Goal: Transaction & Acquisition: Book appointment/travel/reservation

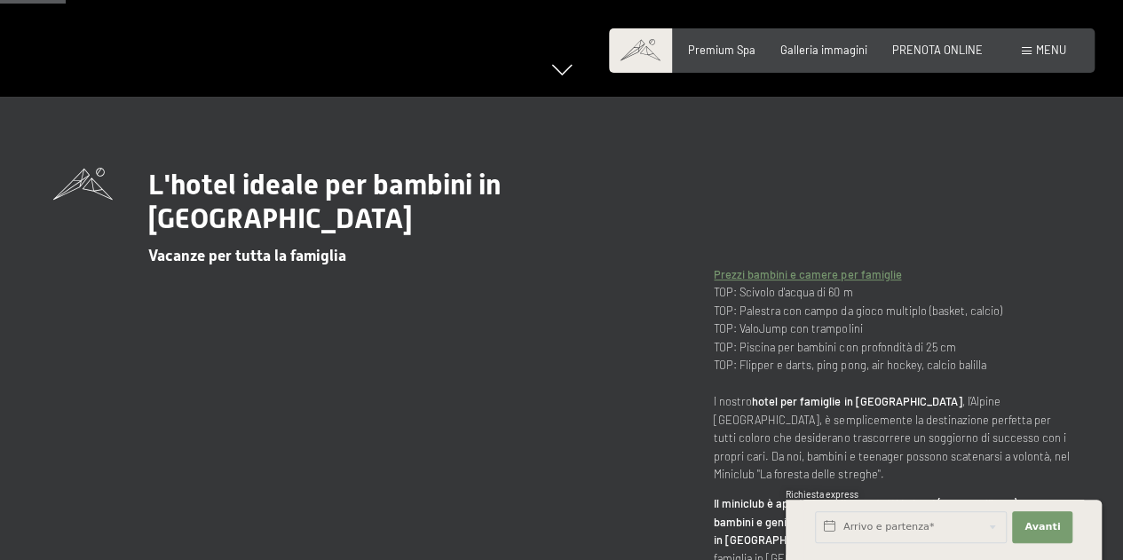
scroll to position [430, 0]
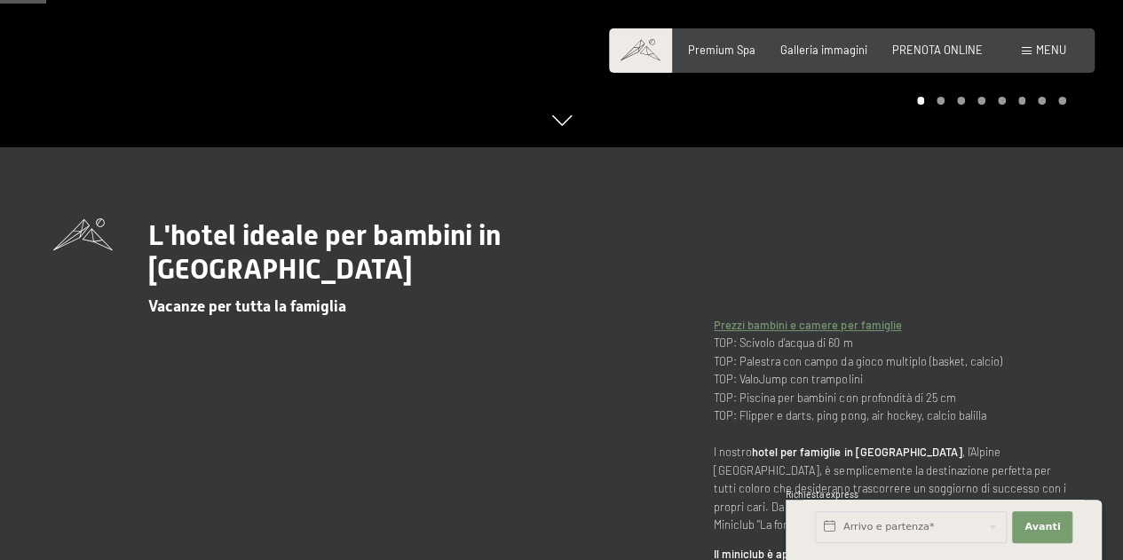
click at [98, 425] on div "L'hotel ideale per bambini in Alto Adige Vacanze per tutta la famiglia Prezzi b…" at bounding box center [561, 454] width 1016 height 472
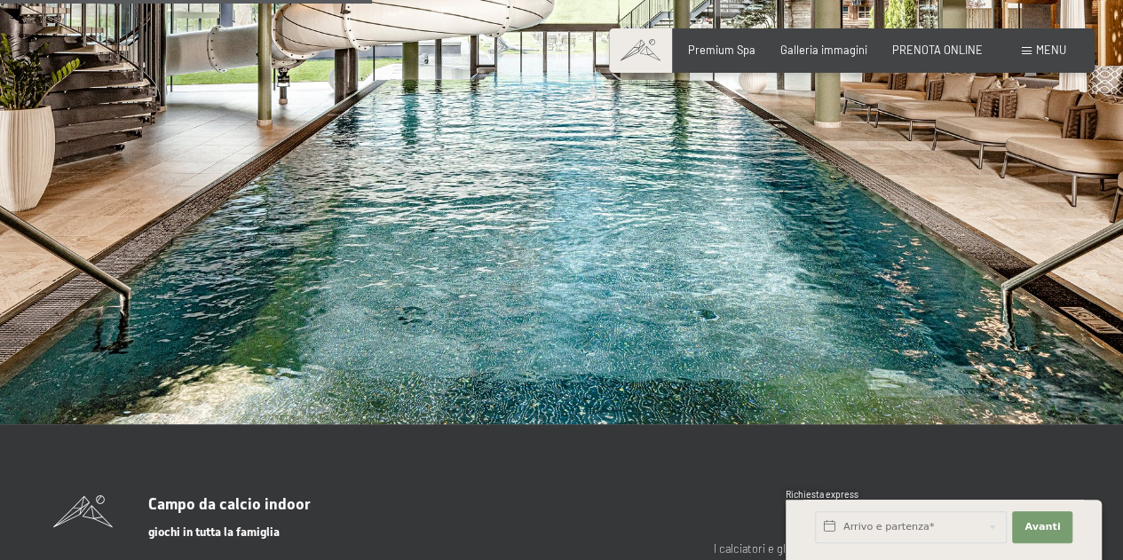
scroll to position [3613, 0]
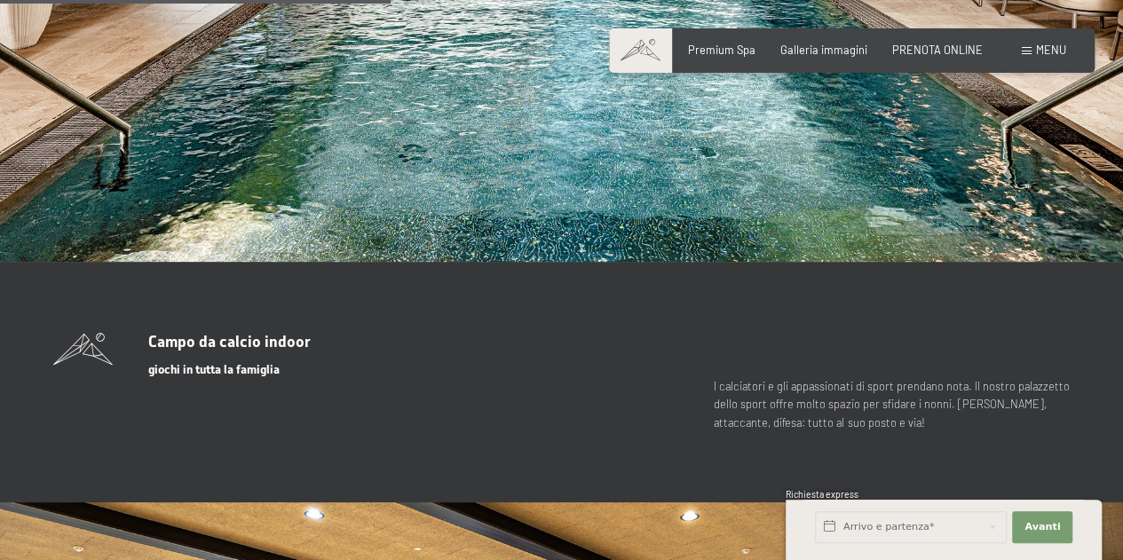
click at [91, 430] on section "Campo da calcio indoor giochi in tutta la famiglia I calciatori e gli appassion…" at bounding box center [561, 382] width 1123 height 241
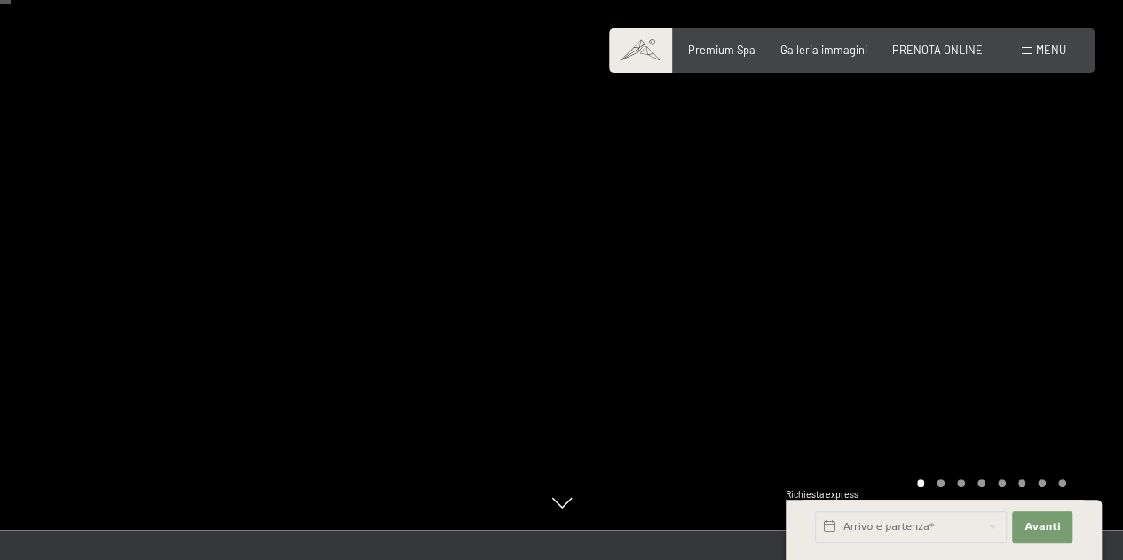
scroll to position [0, 0]
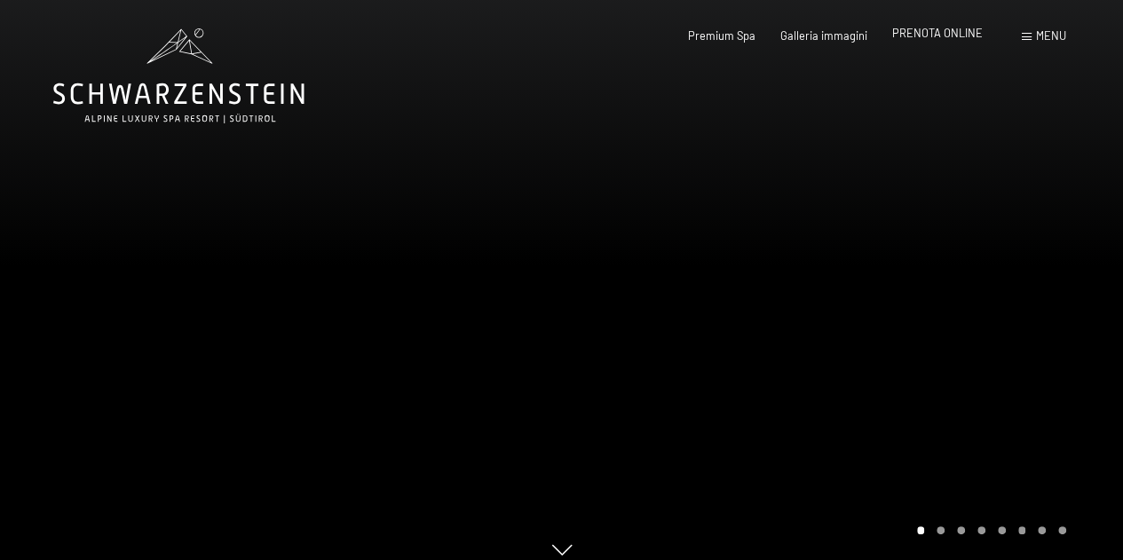
click at [943, 40] on span "PRENOTA ONLINE" at bounding box center [937, 33] width 91 height 14
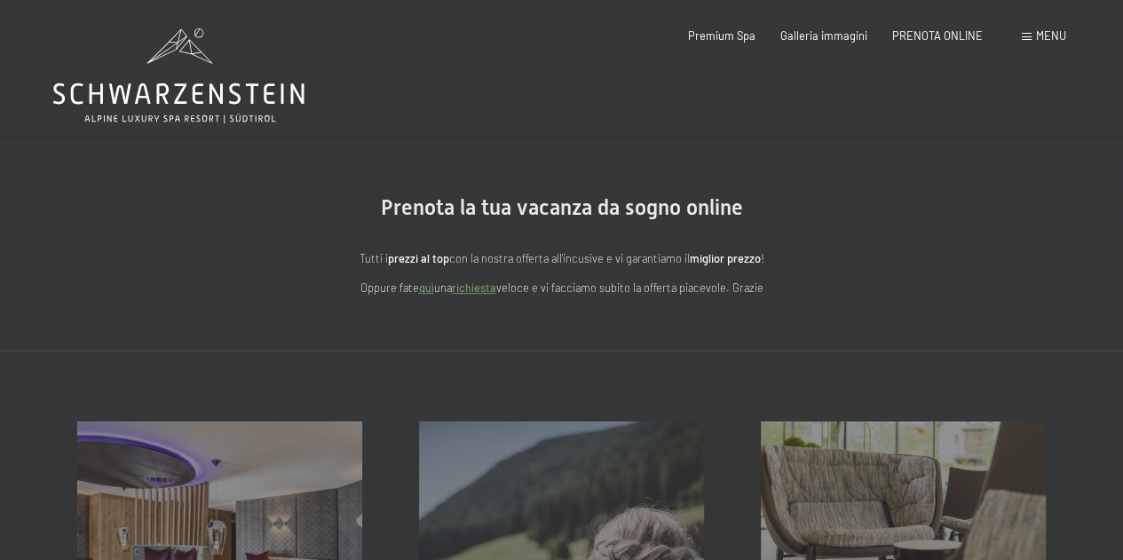
click at [1048, 39] on span "Menu" at bounding box center [1051, 35] width 30 height 14
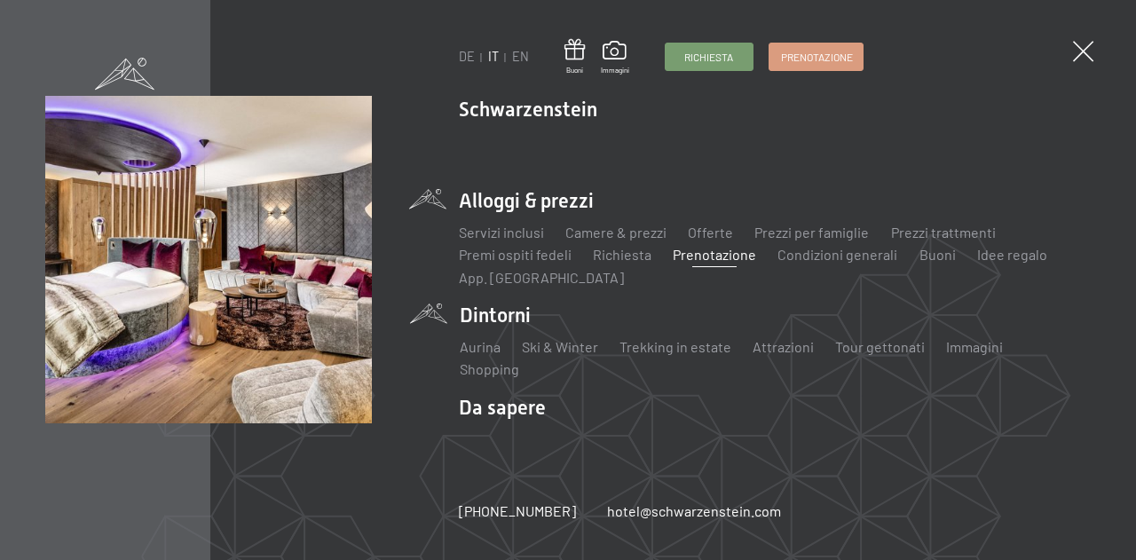
click at [494, 320] on li "Dintorni Aurina Ski & Winter Sci Scuola di sci Trekking in estate Escursioni Bi…" at bounding box center [775, 340] width 631 height 77
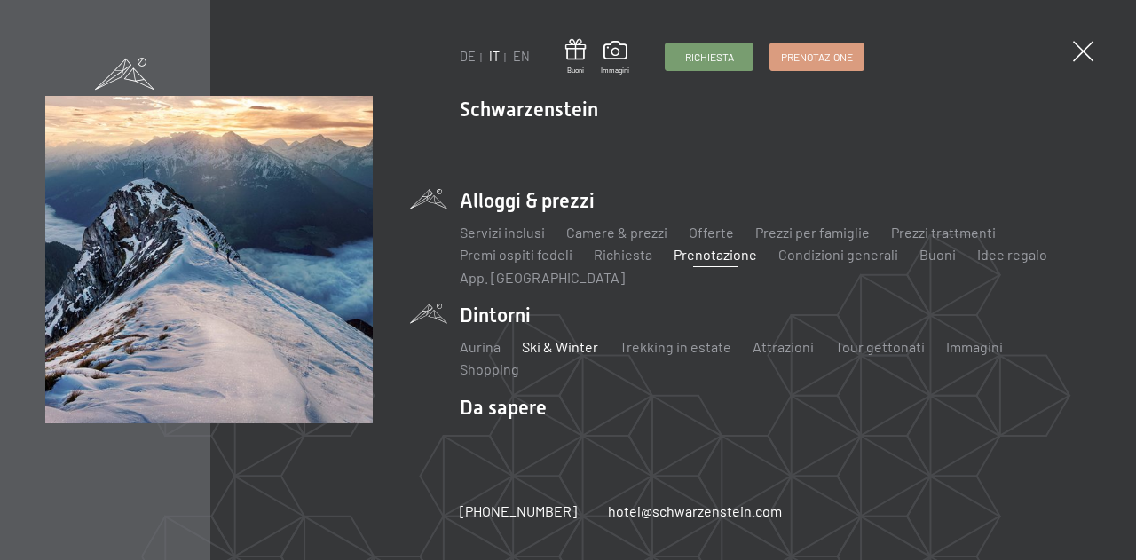
click at [564, 355] on link "Ski & Winter" at bounding box center [560, 346] width 76 height 17
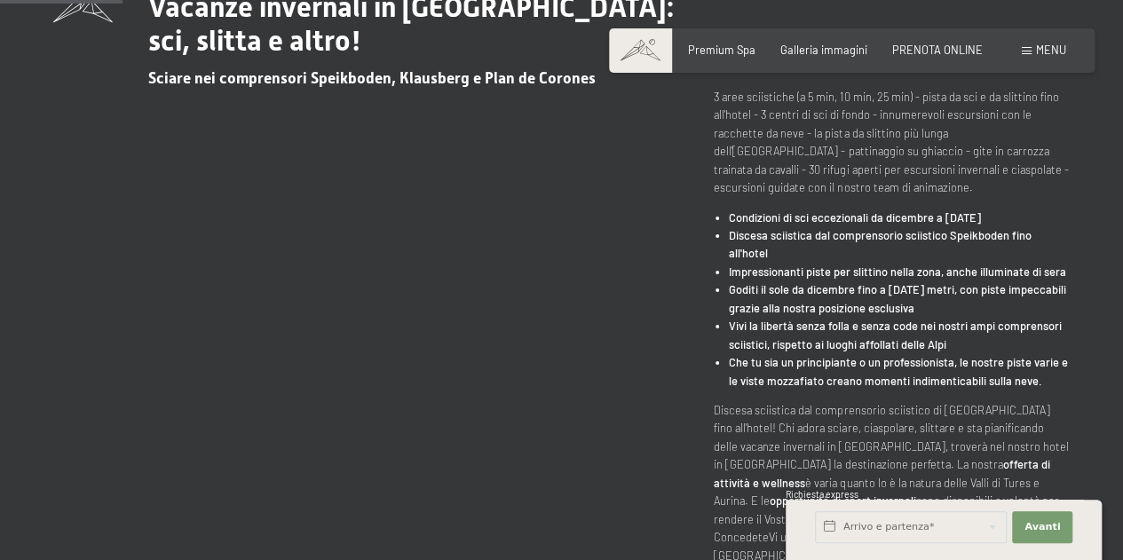
scroll to position [657, 0]
click at [967, 43] on div "Prenotazione Richiesta Premium Spa Galleria immagini PRENOTA ONLINE Menu DE IT …" at bounding box center [851, 51] width 429 height 16
click at [939, 49] on span "PRENOTA ONLINE" at bounding box center [937, 47] width 91 height 14
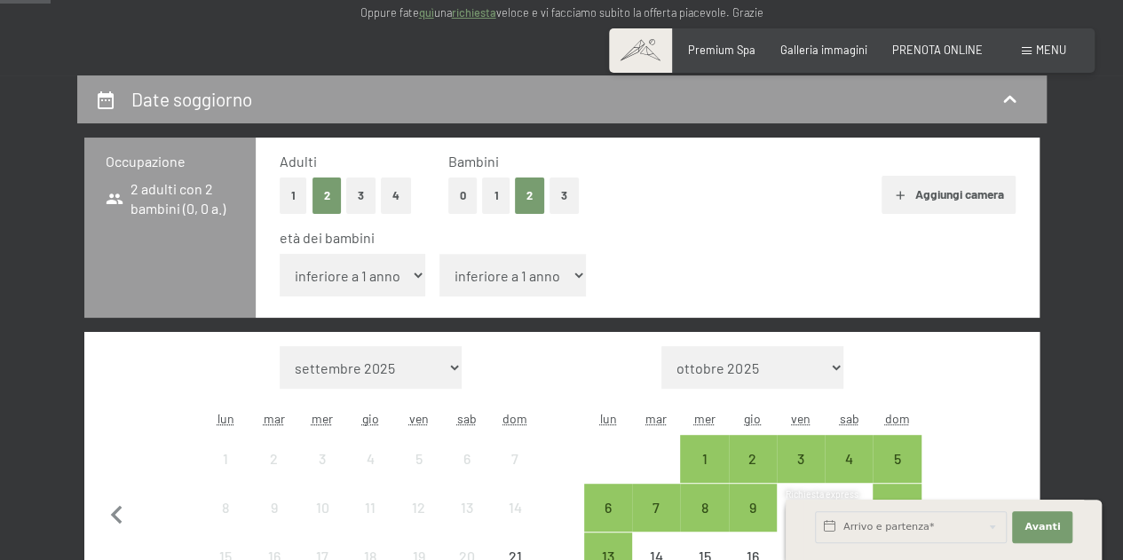
select select "6"
click at [280, 254] on select "inferiore a 1 anno 1 anno 2 anni 3 anni 4 anni 5 anni 6 anni 7 anni 8 anni 9 an…" at bounding box center [353, 275] width 146 height 43
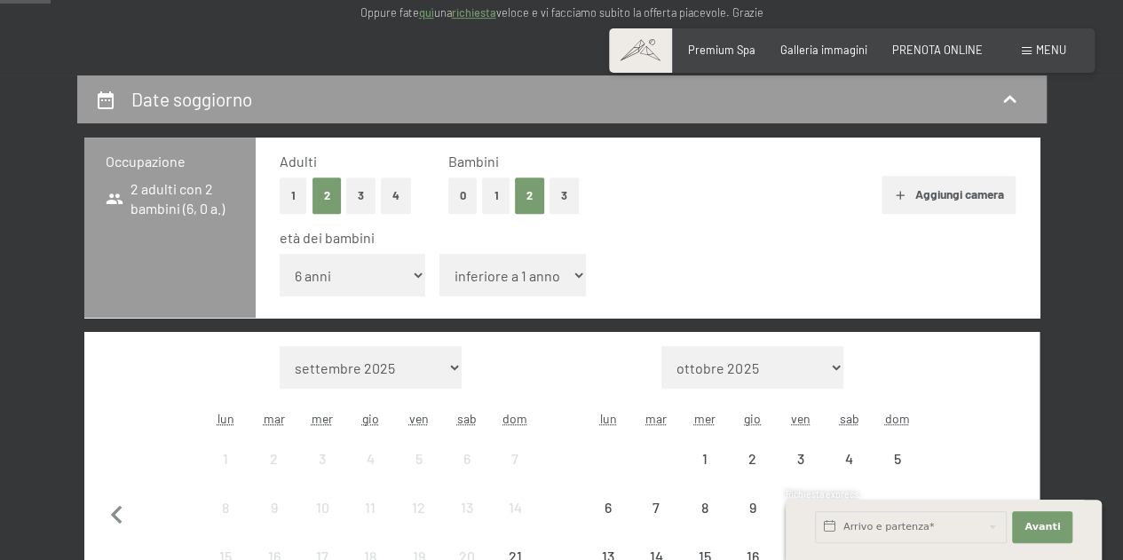
click at [542, 288] on select "inferiore a 1 anno 1 anno 2 anni 3 anni 4 anni 5 anni 6 anni 7 anni 8 anni 9 an…" at bounding box center [512, 275] width 146 height 43
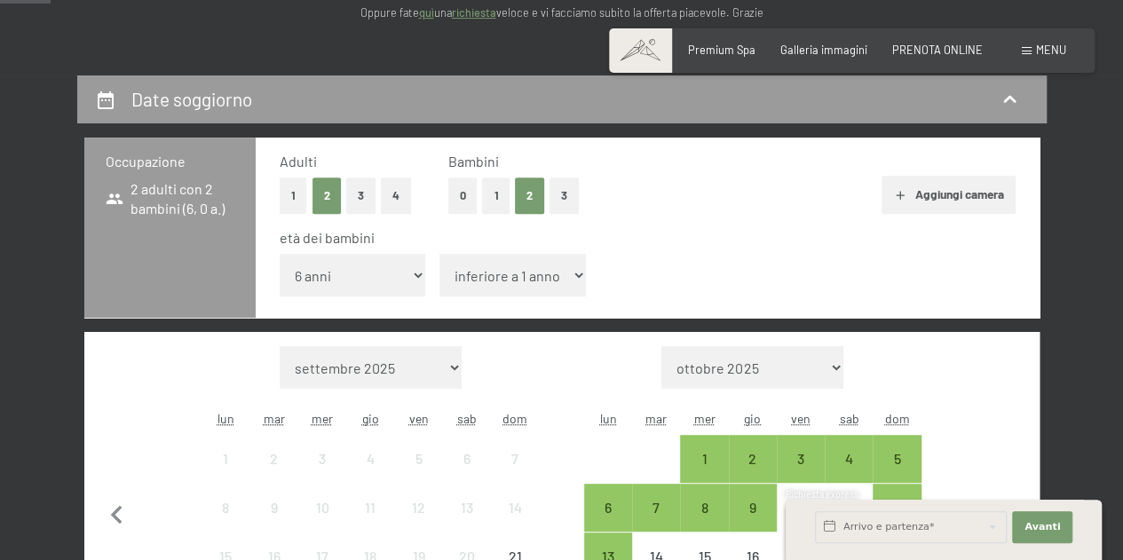
select select "11"
click at [439, 254] on select "inferiore a 1 anno 1 anno 2 anni 3 anni 4 anni 5 anni 6 anni 7 anni 8 anni 9 an…" at bounding box center [512, 275] width 146 height 43
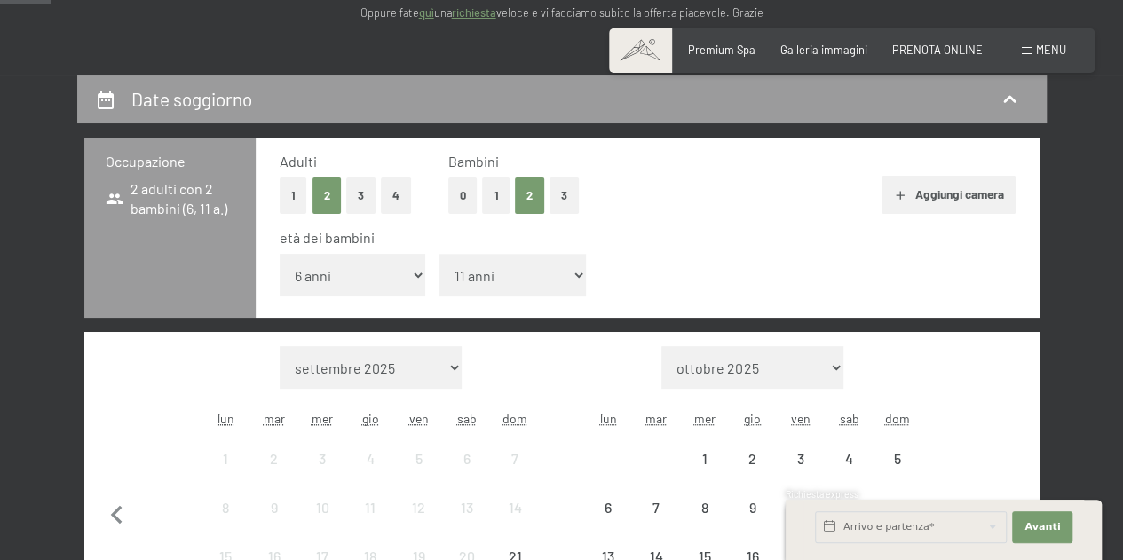
click at [950, 194] on button "Aggiungi camera" at bounding box center [948, 195] width 134 height 39
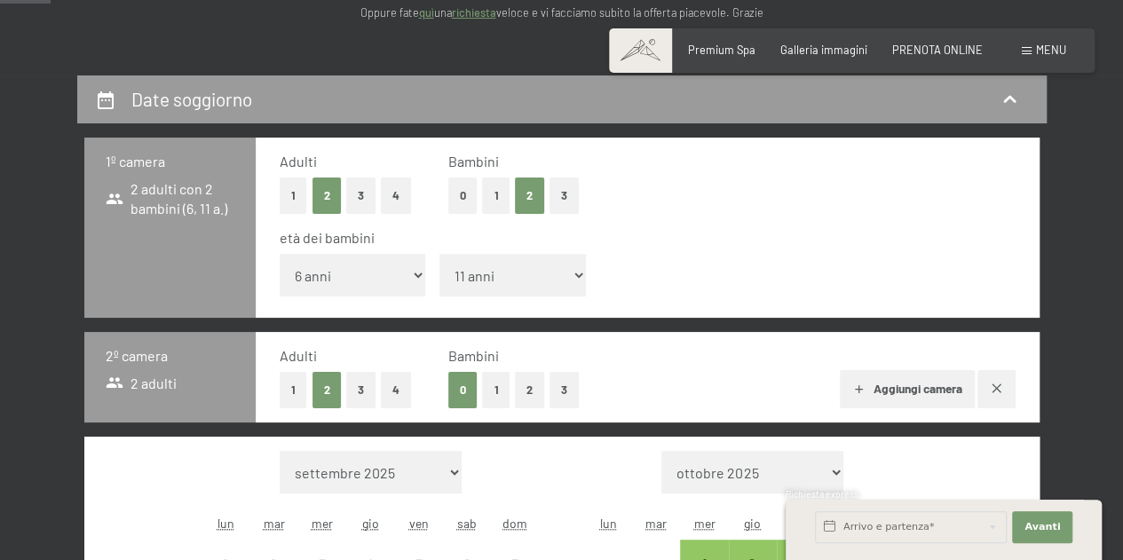
click at [501, 373] on button "1" at bounding box center [496, 390] width 28 height 36
click at [497, 375] on button "1" at bounding box center [496, 390] width 28 height 36
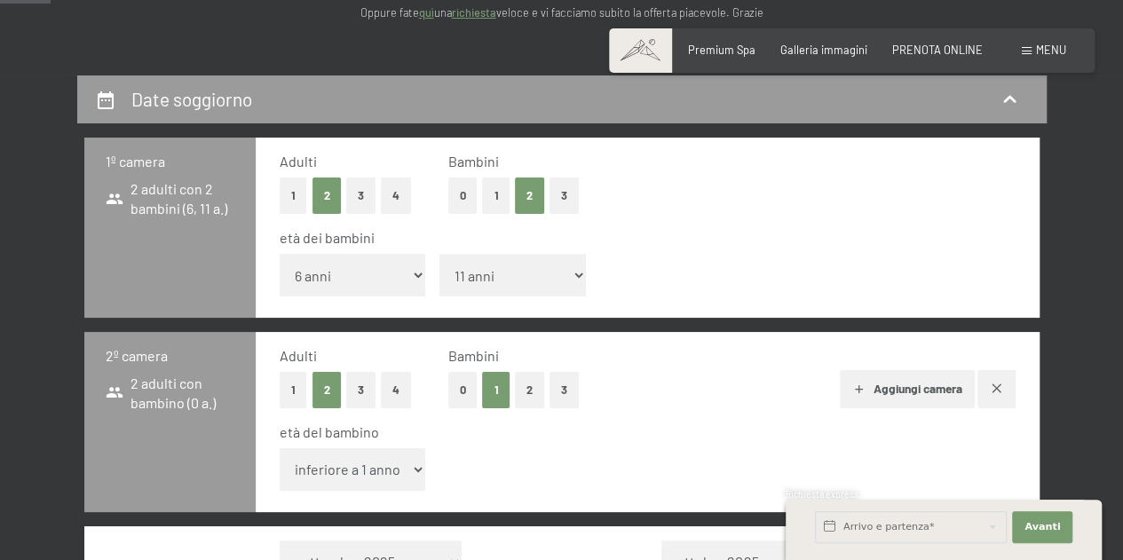
click at [358, 470] on select "inferiore a 1 anno 1 anno 2 anni 3 anni 4 anni 5 anni 6 anni 7 anni 8 anni 9 an…" at bounding box center [353, 469] width 146 height 43
select select "11"
click at [280, 448] on select "inferiore a 1 anno 1 anno 2 anni 3 anni 4 anni 5 anni 6 anni 7 anni 8 anni 9 an…" at bounding box center [353, 469] width 146 height 43
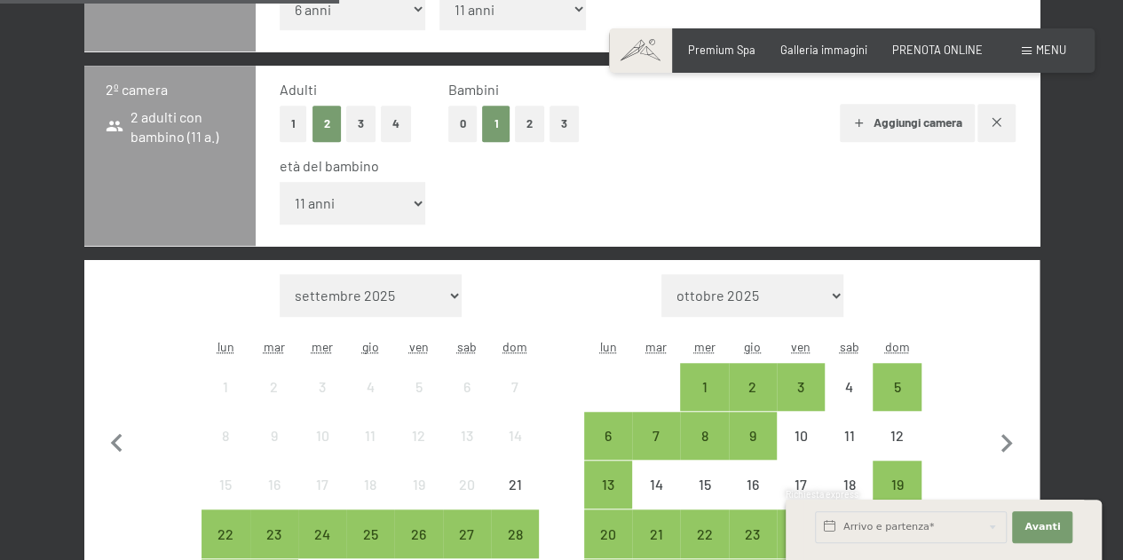
scroll to position [664, 0]
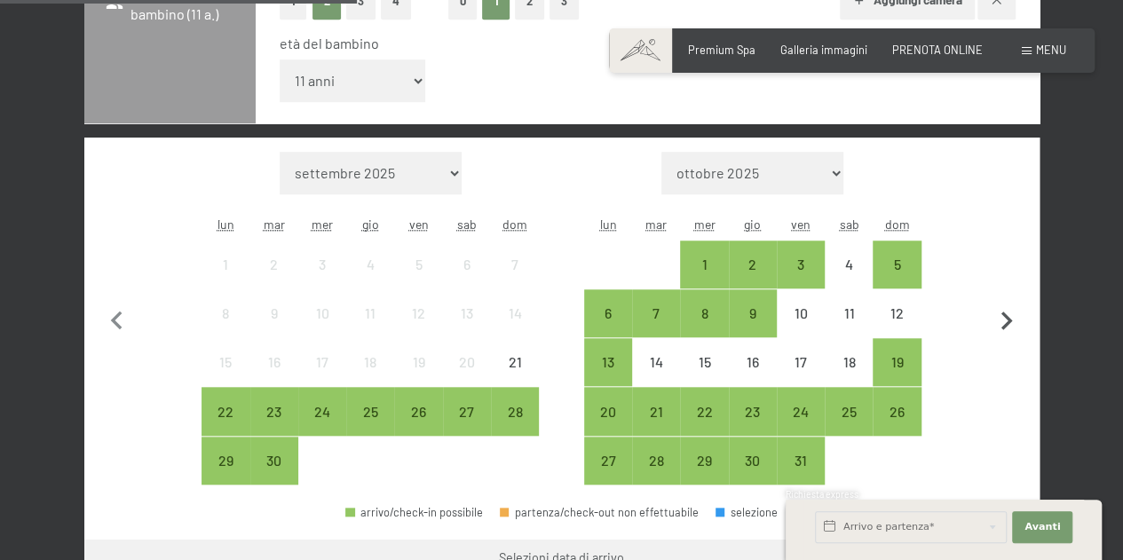
click at [1020, 324] on icon "button" at bounding box center [1006, 321] width 37 height 37
select select "[DATE]"
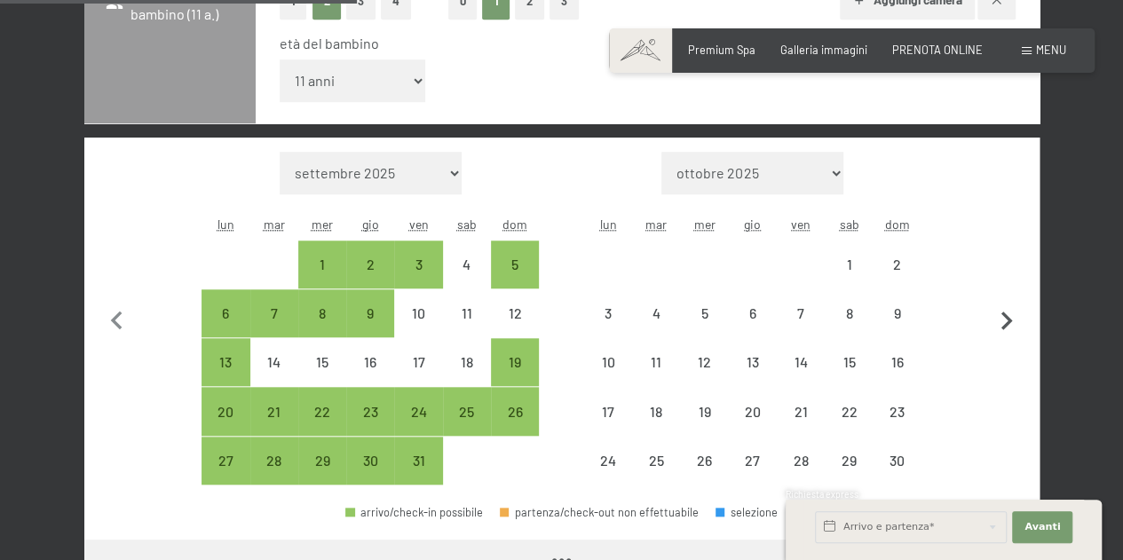
click at [1007, 314] on icon "button" at bounding box center [1007, 321] width 12 height 19
select select "[DATE]"
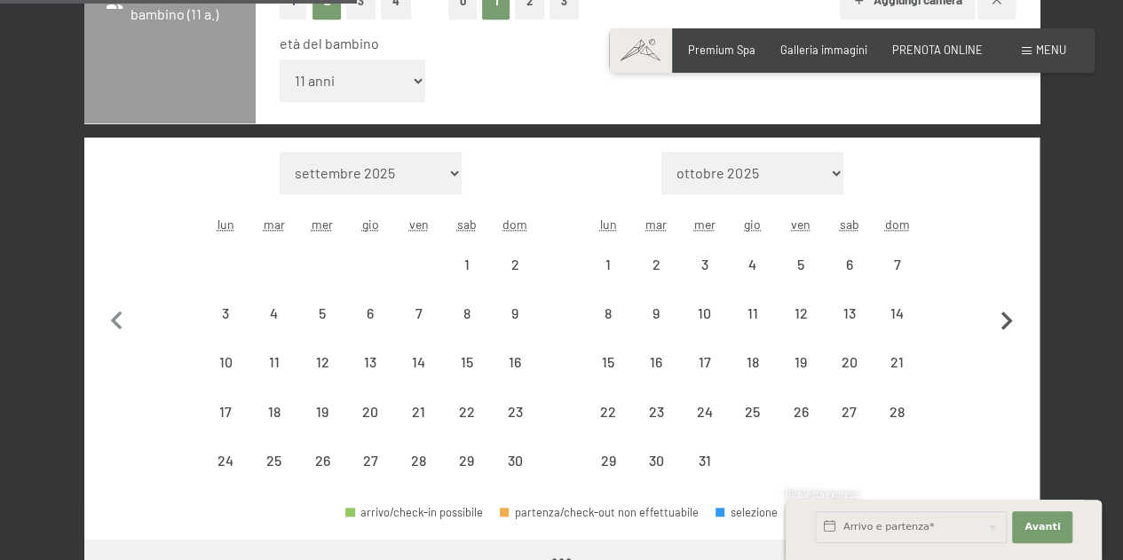
click at [999, 311] on icon "button" at bounding box center [1006, 321] width 37 height 37
select select "[DATE]"
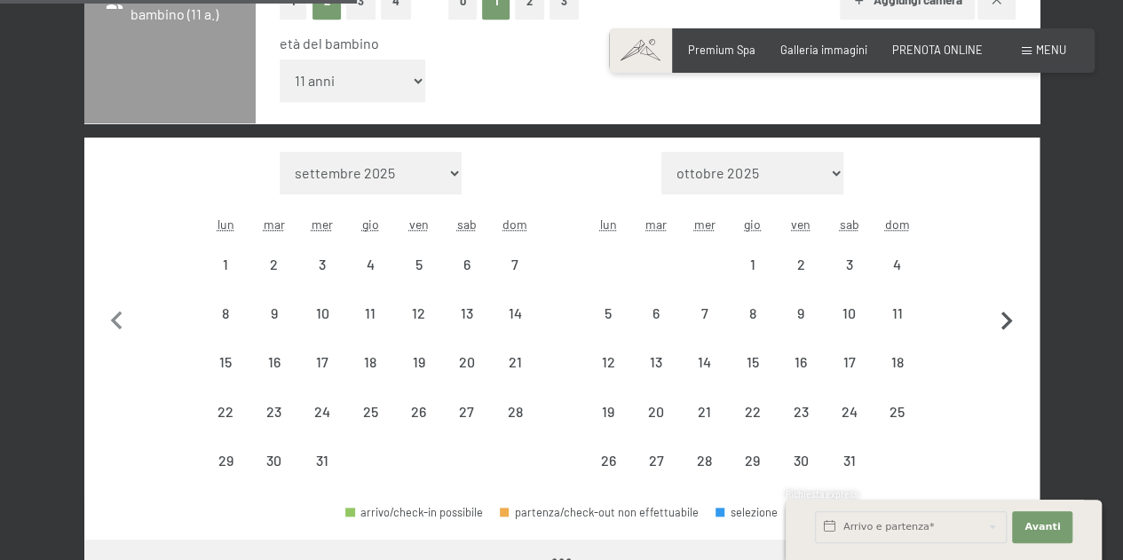
click at [998, 318] on icon "button" at bounding box center [1006, 321] width 37 height 37
select select "[DATE]"
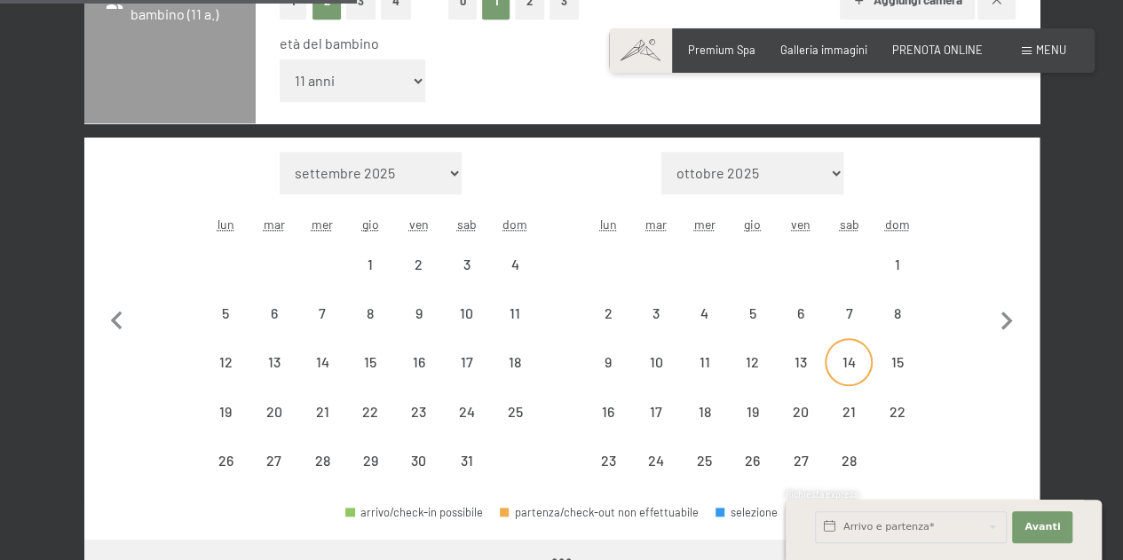
click at [838, 366] on div "14" at bounding box center [848, 377] width 44 height 44
select select "[DATE]"
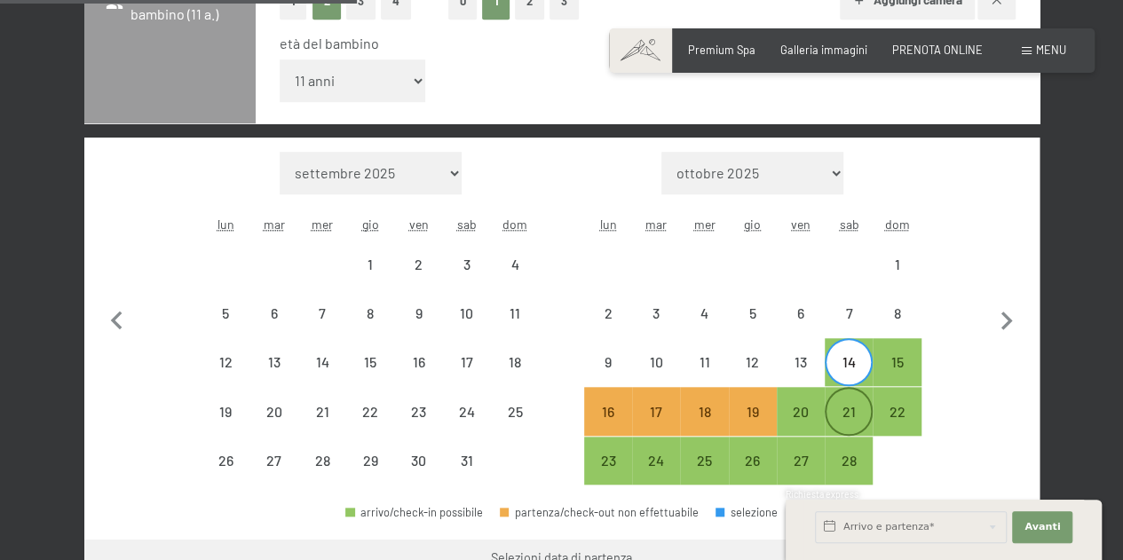
click at [857, 412] on div "21" at bounding box center [848, 427] width 44 height 44
select select "[DATE]"
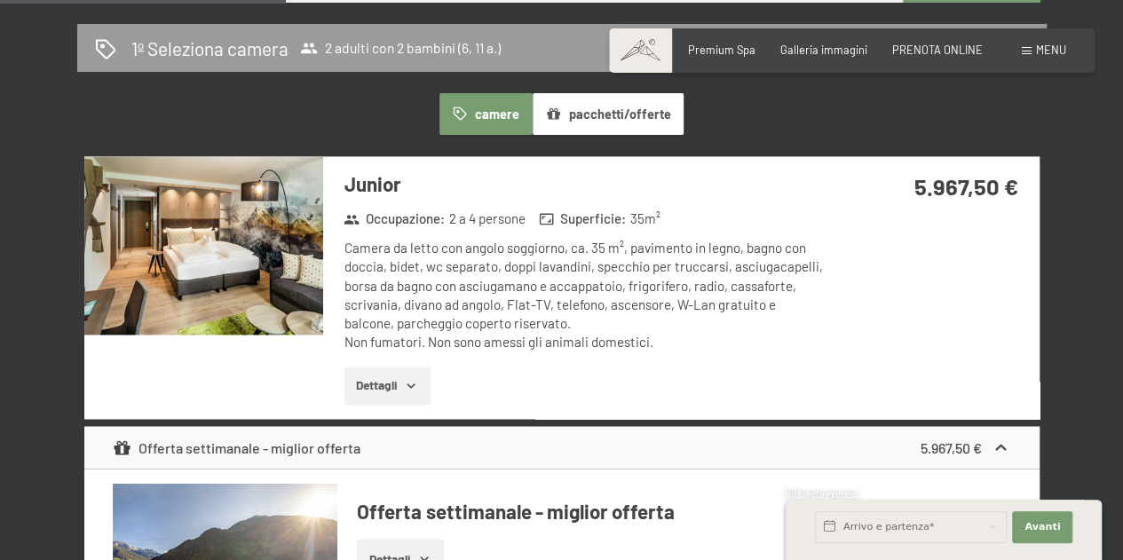
scroll to position [1252, 0]
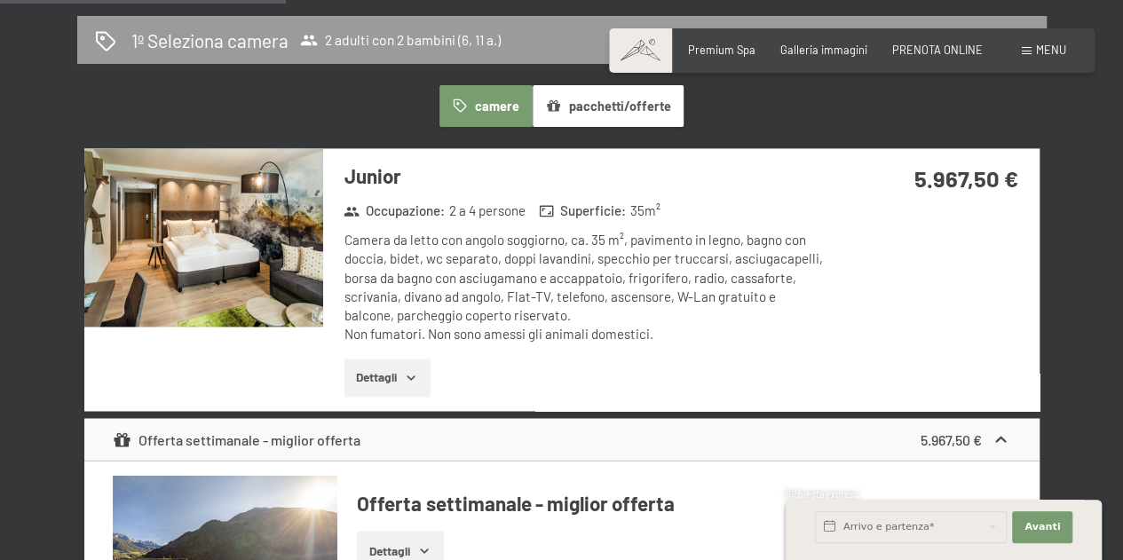
click at [383, 375] on button "Dettagli" at bounding box center [387, 378] width 86 height 39
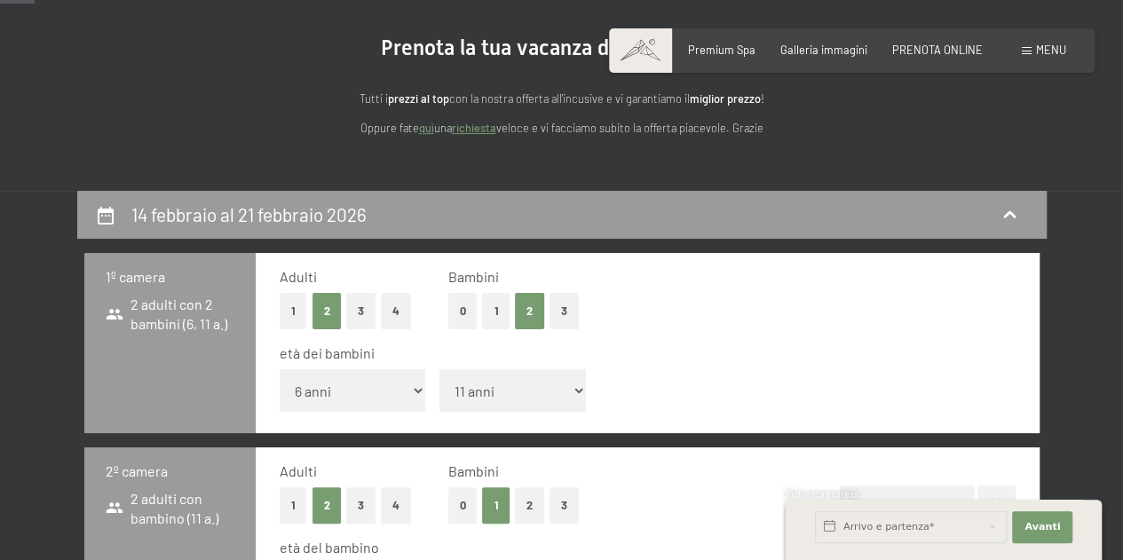
scroll to position [158, 0]
